Goal: Task Accomplishment & Management: Manage account settings

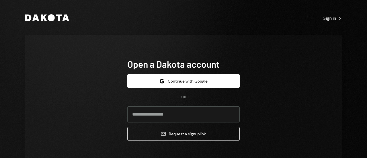
click at [328, 16] on div "Sign in Right Caret" at bounding box center [333, 18] width 18 height 6
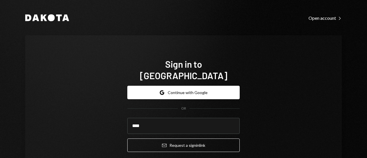
type input "**********"
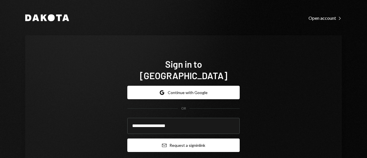
click at [165, 139] on button "Email Request a sign in link" at bounding box center [183, 145] width 113 height 13
